Goal: Navigation & Orientation: Find specific page/section

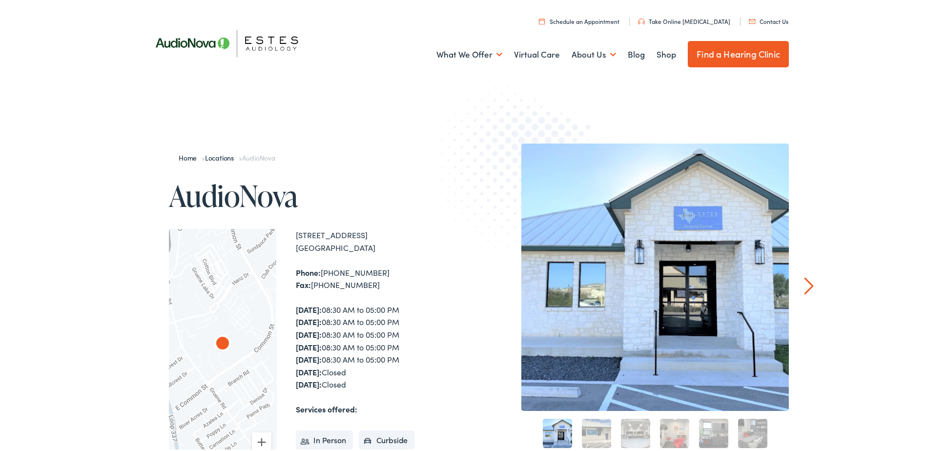
click at [749, 51] on link "Find a Hearing Clinic" at bounding box center [738, 52] width 101 height 26
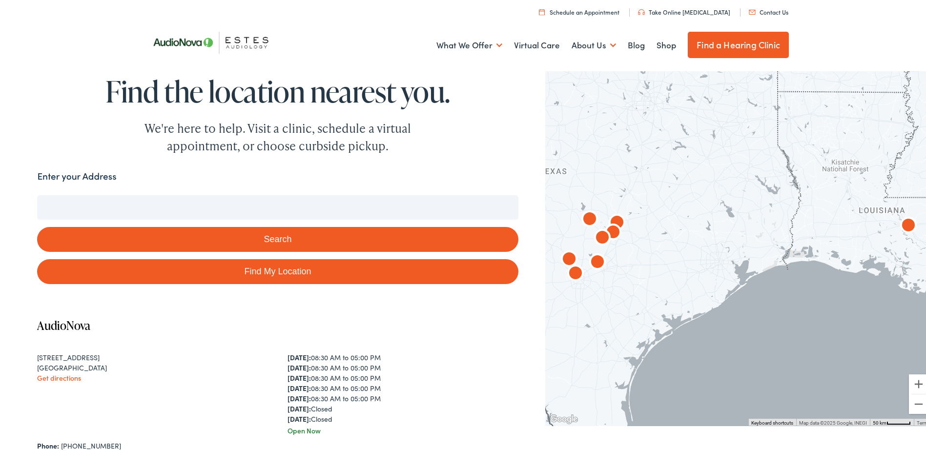
click at [344, 241] on button "Search" at bounding box center [277, 237] width 481 height 25
click at [191, 203] on input "Enter your Address" at bounding box center [277, 205] width 481 height 24
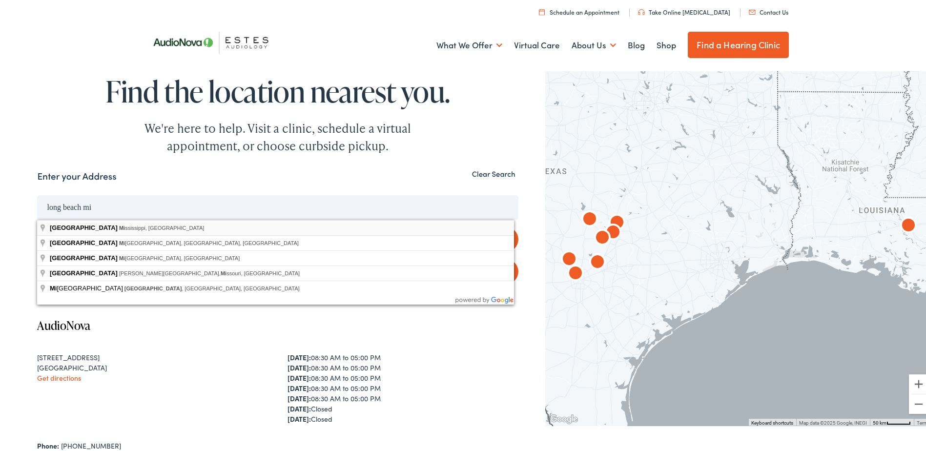
type input "[GEOGRAPHIC_DATA], [US_STATE], [GEOGRAPHIC_DATA]"
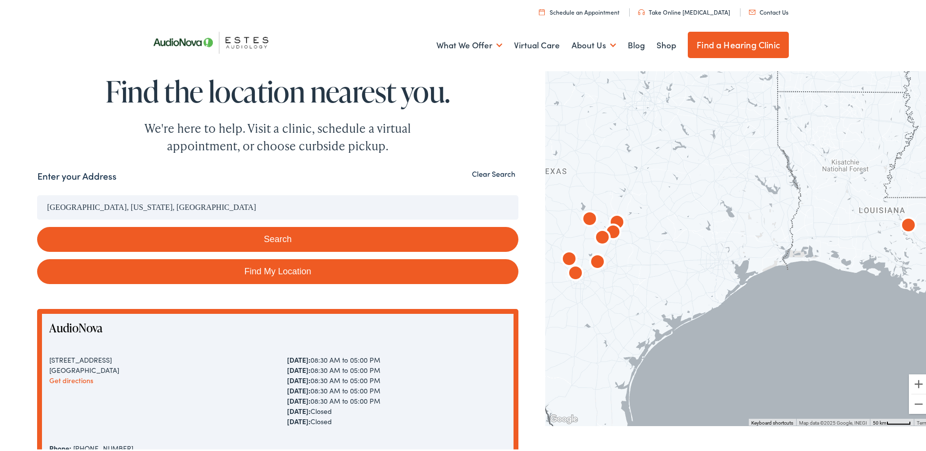
click at [294, 243] on button "Search" at bounding box center [277, 237] width 481 height 25
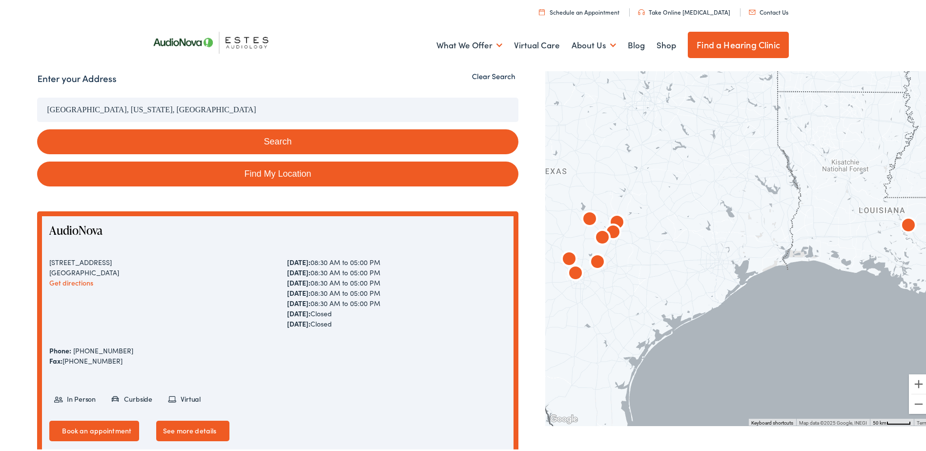
click at [236, 151] on button "Search" at bounding box center [277, 139] width 481 height 25
click at [242, 133] on button "Search" at bounding box center [277, 139] width 481 height 25
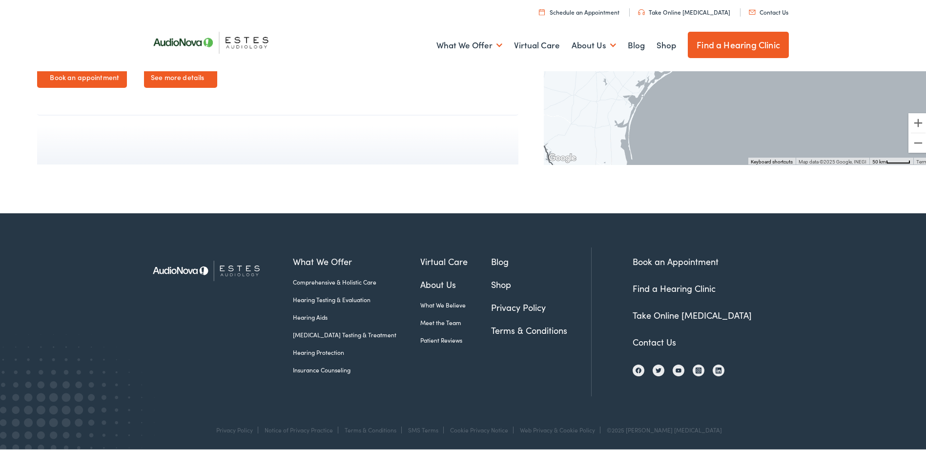
scroll to position [2185, 0]
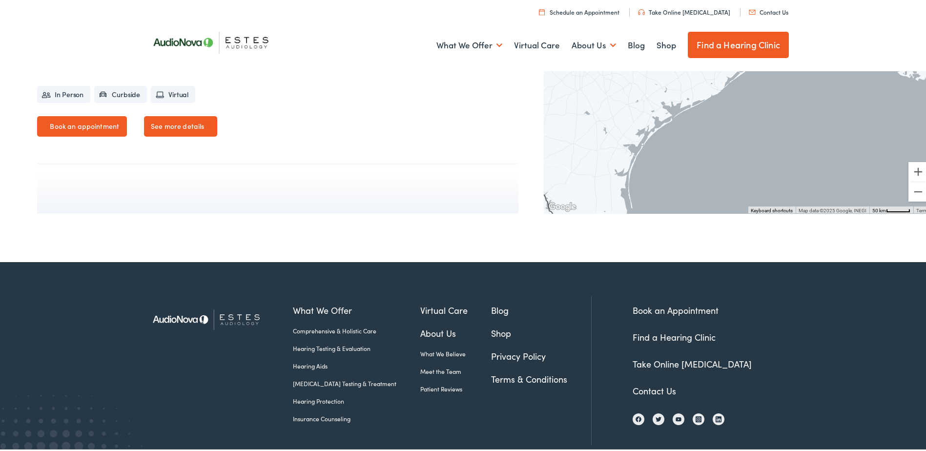
click at [674, 334] on link "Find a Hearing Clinic" at bounding box center [674, 335] width 83 height 12
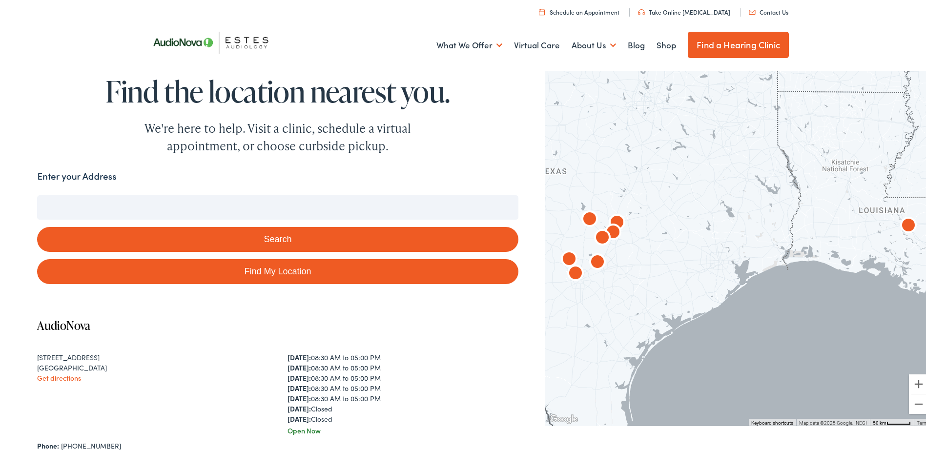
click at [242, 195] on input "Enter your Address" at bounding box center [277, 205] width 481 height 24
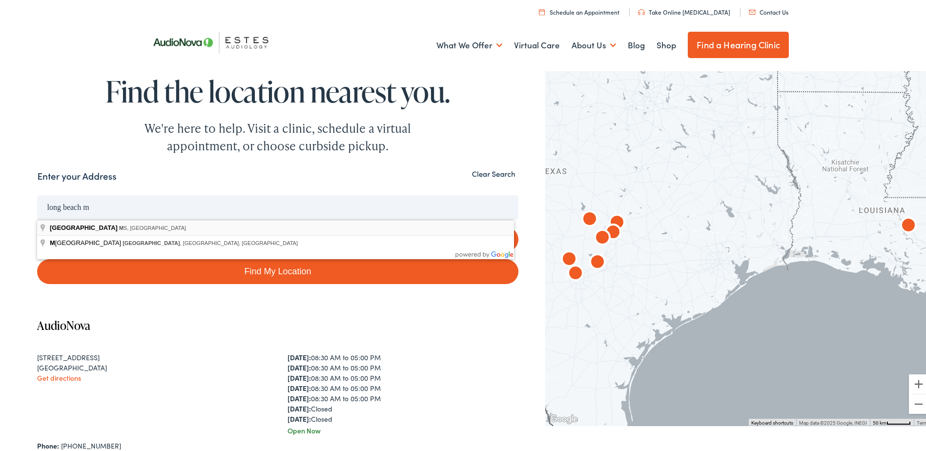
type input "Long Beach, MS, USA"
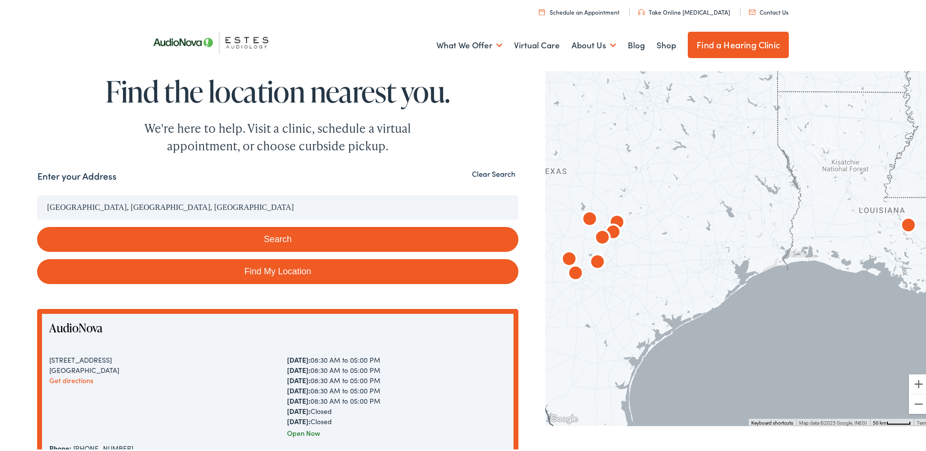
click at [115, 230] on button "Search" at bounding box center [277, 237] width 481 height 25
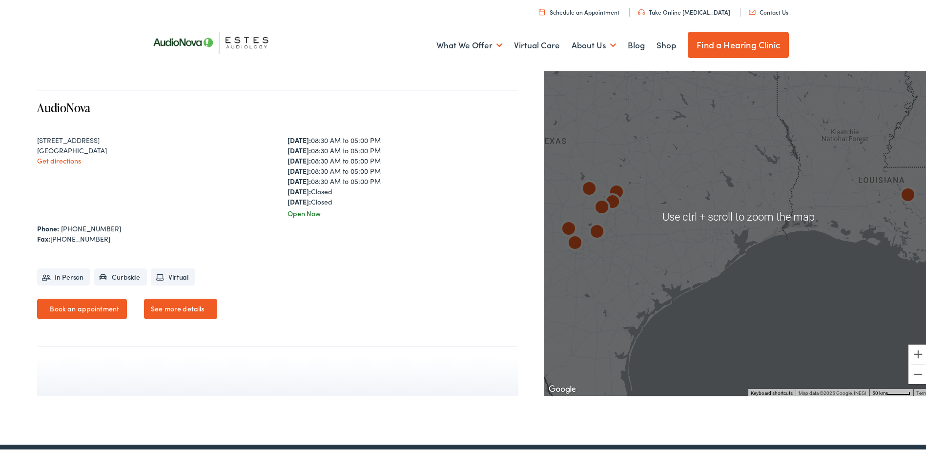
scroll to position [1953, 0]
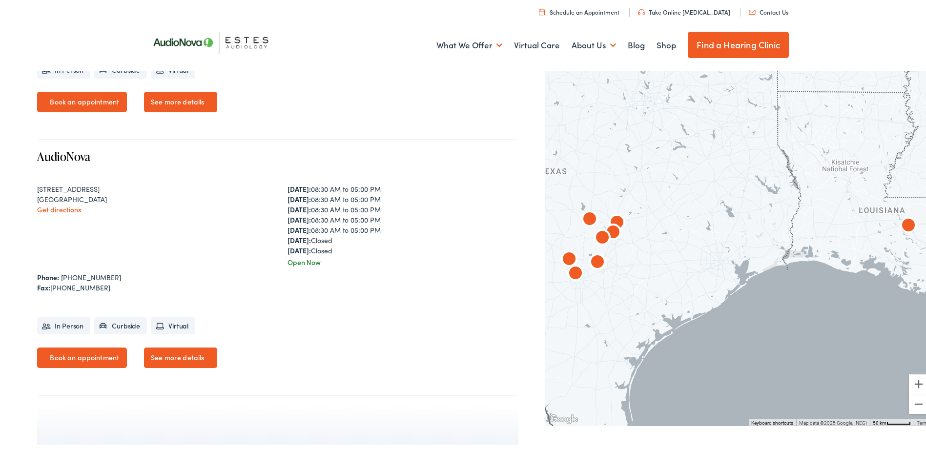
click at [712, 204] on div at bounding box center [739, 245] width 388 height 358
click at [913, 380] on button "Zoom in" at bounding box center [919, 383] width 20 height 20
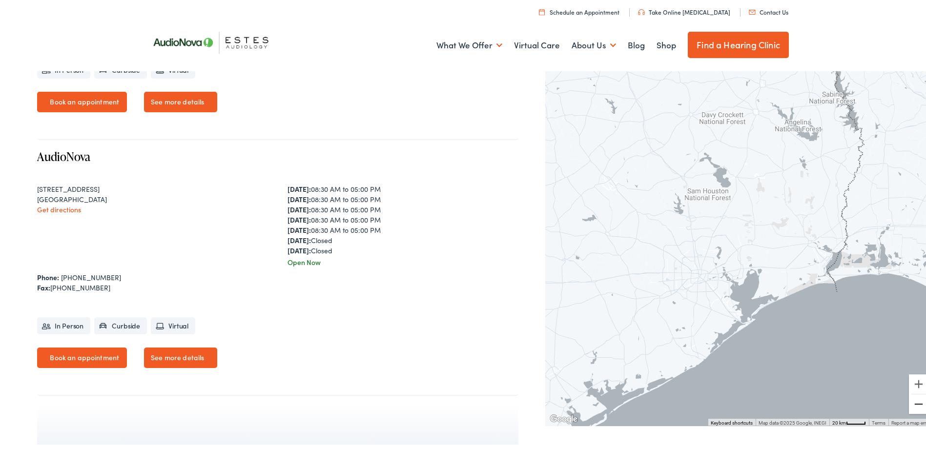
click at [915, 407] on button "Zoom out" at bounding box center [919, 403] width 20 height 20
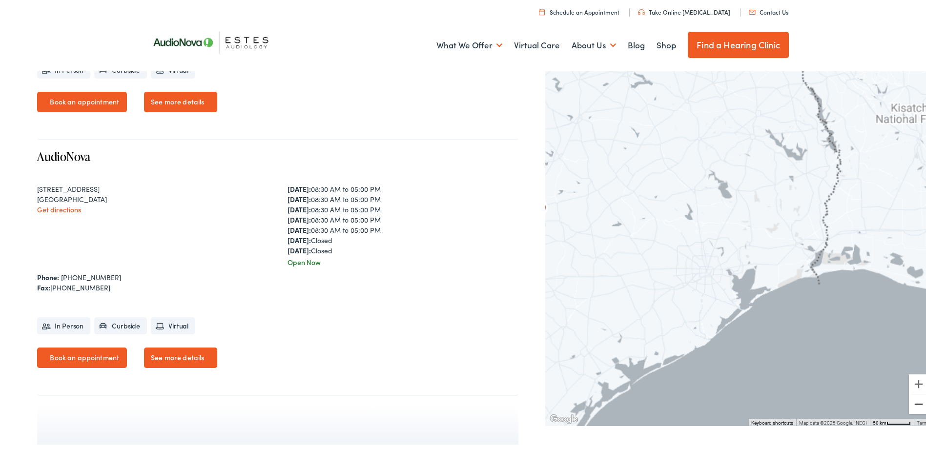
click at [915, 407] on button "Zoom out" at bounding box center [919, 403] width 20 height 20
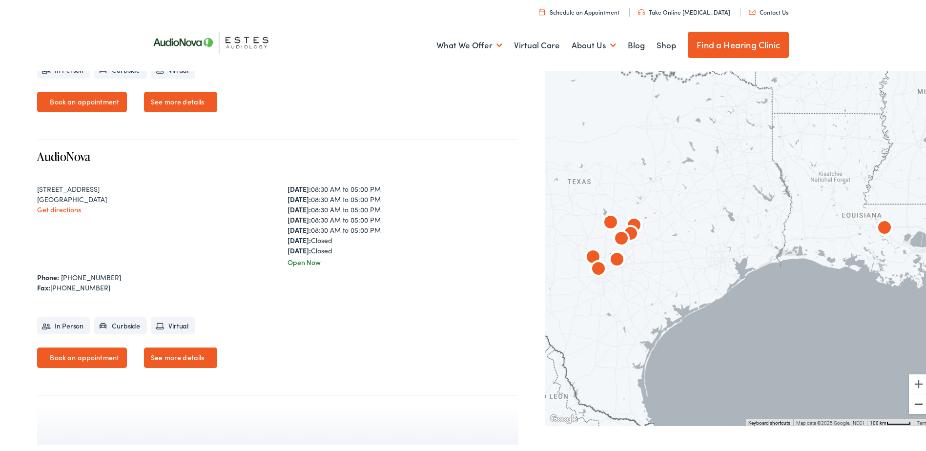
click at [915, 407] on button "Zoom out" at bounding box center [919, 403] width 20 height 20
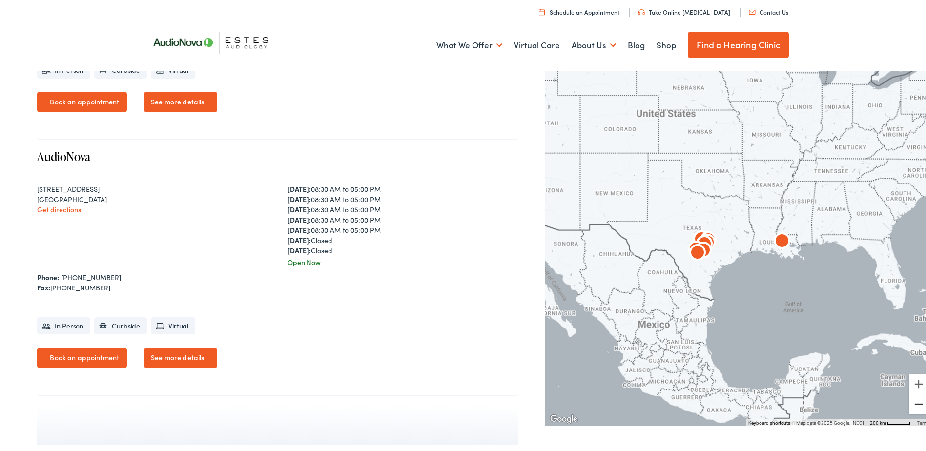
click at [915, 407] on button "Zoom out" at bounding box center [919, 403] width 20 height 20
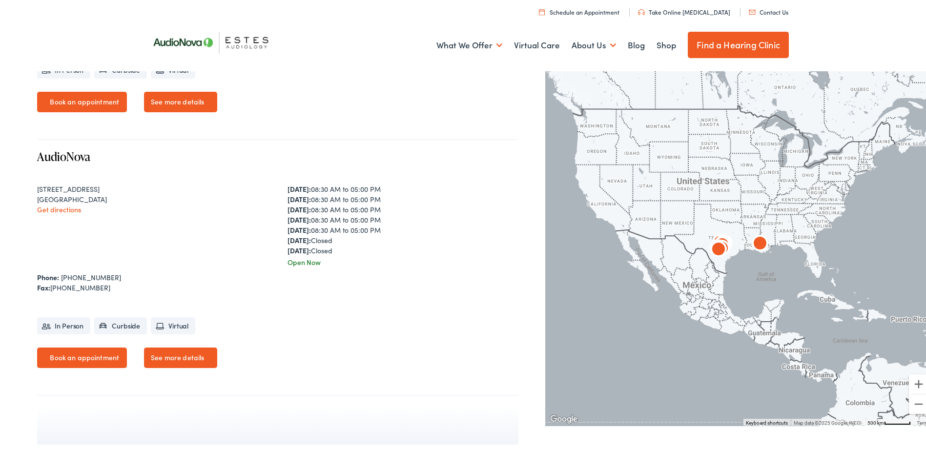
click at [763, 216] on div at bounding box center [739, 245] width 388 height 358
